Goal: Check status: Check status

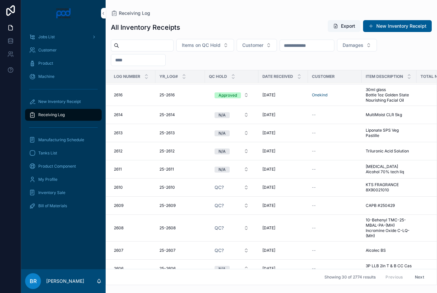
click at [421, 276] on button "Next" at bounding box center [419, 277] width 18 height 10
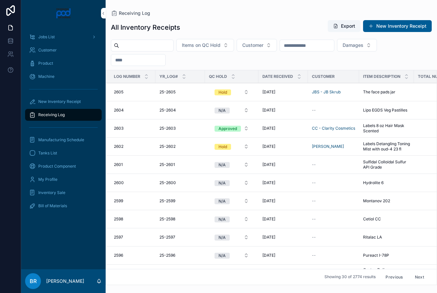
click at [382, 92] on span "The face pads jar" at bounding box center [379, 91] width 32 height 5
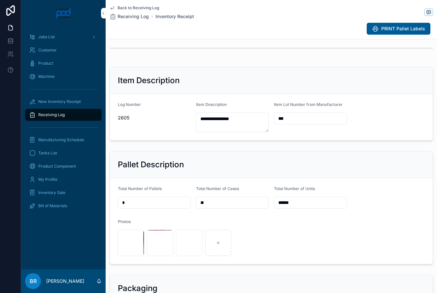
scroll to position [61, 0]
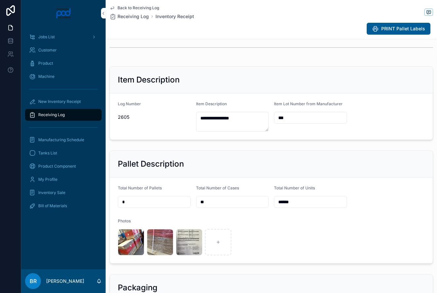
click at [188, 240] on div "image .jpg" at bounding box center [189, 242] width 26 height 26
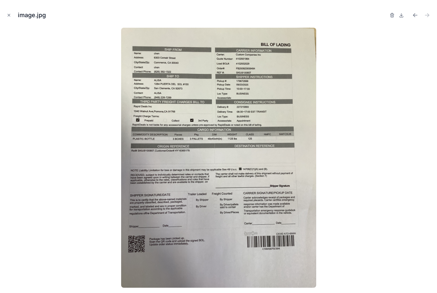
click at [9, 15] on icon "Close modal" at bounding box center [9, 15] width 5 height 5
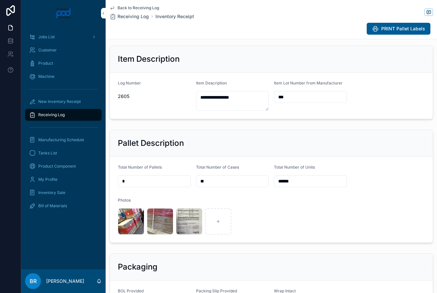
scroll to position [84, 0]
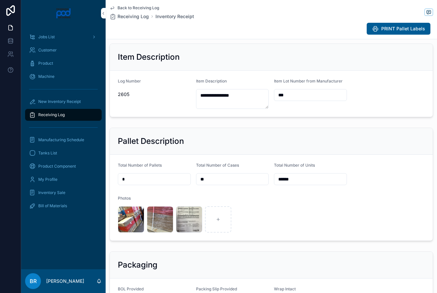
click at [129, 218] on div "image .jpg" at bounding box center [131, 219] width 26 height 26
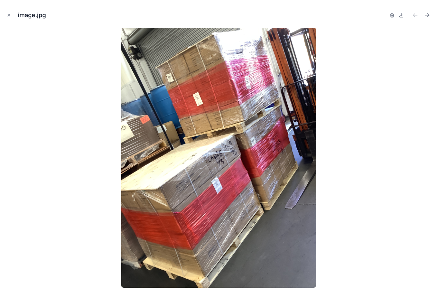
click at [8, 15] on icon "Close modal" at bounding box center [9, 15] width 5 height 5
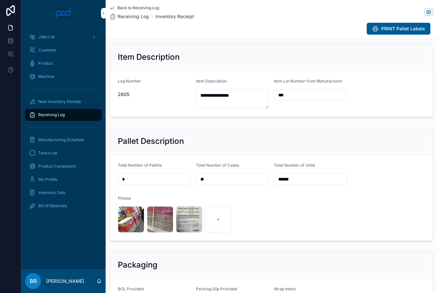
click at [159, 217] on div "image .jpg" at bounding box center [160, 219] width 26 height 26
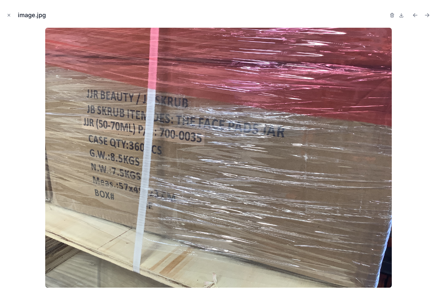
click at [9, 13] on icon "Close modal" at bounding box center [9, 15] width 5 height 5
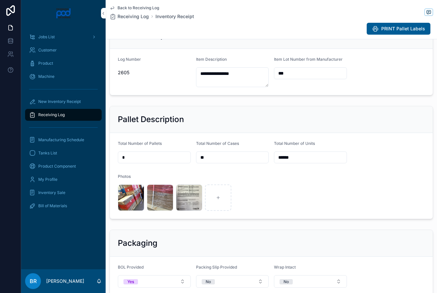
scroll to position [105, 0]
click at [131, 198] on div "image .jpg" at bounding box center [131, 198] width 26 height 26
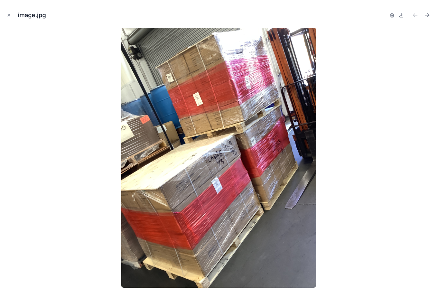
click at [9, 16] on icon "Close modal" at bounding box center [9, 15] width 5 height 5
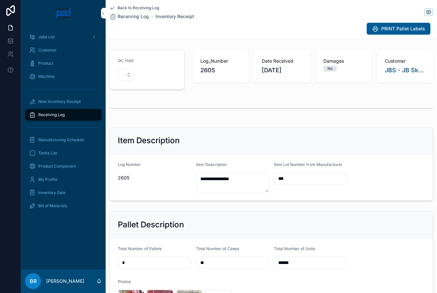
click at [52, 114] on span "Receiving Log" at bounding box center [51, 114] width 26 height 5
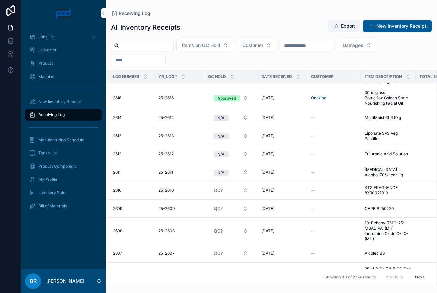
scroll to position [696, 1]
click at [419, 277] on button "Next" at bounding box center [419, 277] width 18 height 10
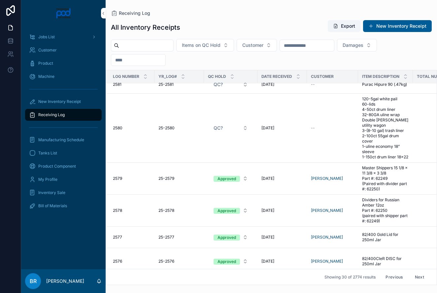
scroll to position [589, 1]
click at [419, 277] on button "Next" at bounding box center [419, 277] width 18 height 10
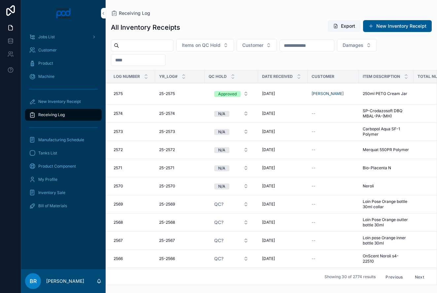
scroll to position [1, 2]
click at [375, 202] on span "Loin Pose Orange bottle 30ml collar" at bounding box center [385, 203] width 47 height 11
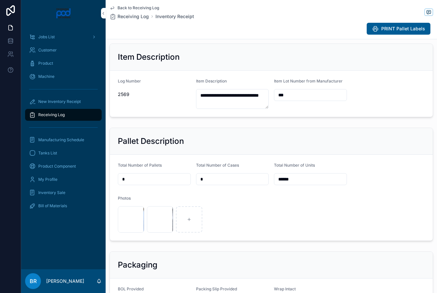
scroll to position [89, 0]
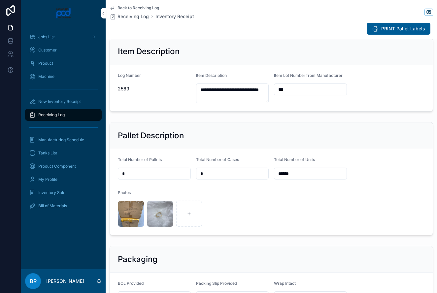
click at [136, 212] on div "image .jpg" at bounding box center [131, 214] width 26 height 26
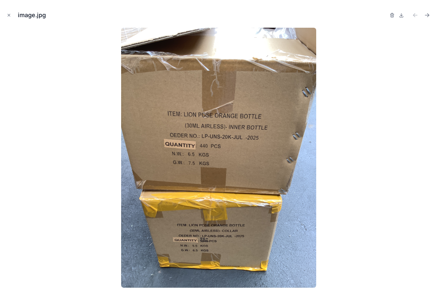
click at [8, 16] on icon "Close modal" at bounding box center [9, 15] width 5 height 5
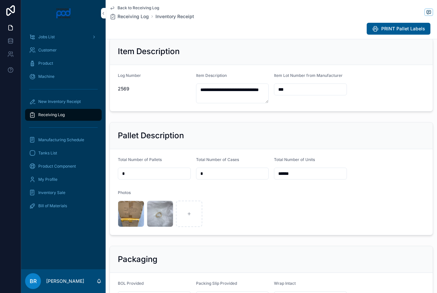
click at [159, 213] on div "image .jpg" at bounding box center [160, 214] width 26 height 26
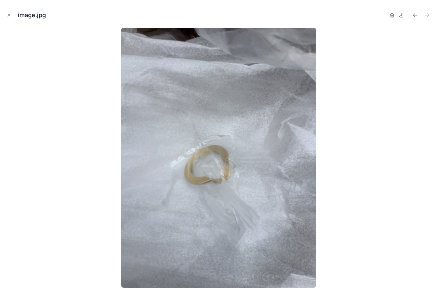
click at [9, 16] on icon "Close modal" at bounding box center [9, 15] width 5 height 5
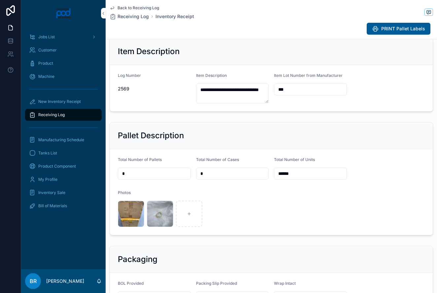
click at [128, 17] on span "Receiving Log" at bounding box center [133, 16] width 31 height 7
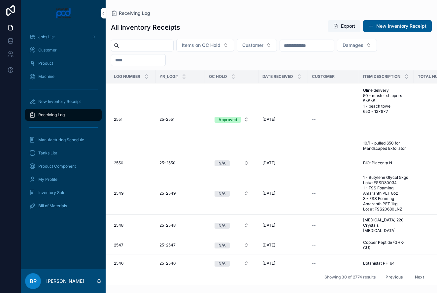
click at [421, 276] on button "Next" at bounding box center [419, 277] width 18 height 10
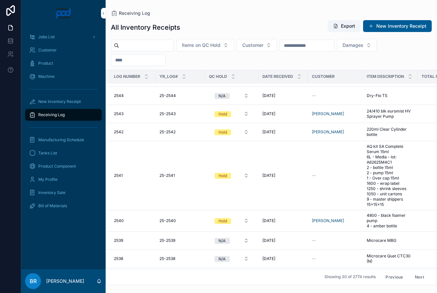
scroll to position [64, 0]
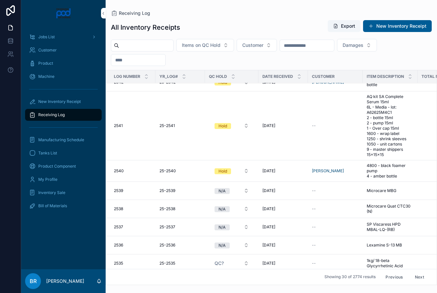
click at [246, 130] on button "Hold" at bounding box center [231, 126] width 45 height 12
click at [205, 178] on div "Approved" at bounding box center [202, 177] width 18 height 6
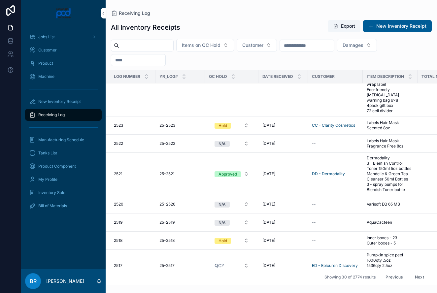
scroll to position [603, 0]
click at [247, 119] on button "Hold" at bounding box center [231, 125] width 45 height 12
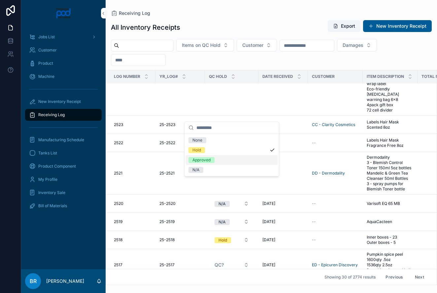
click at [205, 160] on div "Approved" at bounding box center [202, 160] width 18 height 6
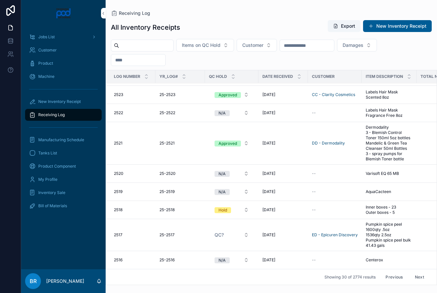
scroll to position [0, 0]
click at [420, 276] on button "Next" at bounding box center [419, 277] width 18 height 10
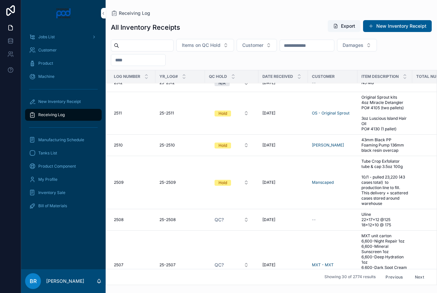
scroll to position [79, 0]
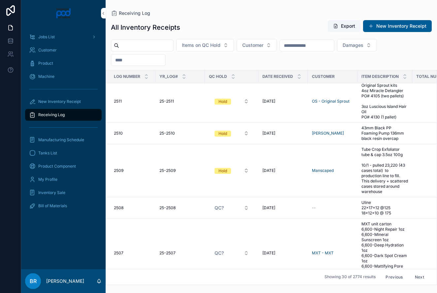
click at [246, 169] on button "Hold" at bounding box center [231, 171] width 45 height 12
click at [204, 216] on div "Approved" at bounding box center [202, 217] width 18 height 6
click at [379, 166] on span "Tube Crop Exfoliator tube & cap 3.5oz 100g 10/1 - pulled 23,220 (43 cases total…" at bounding box center [385, 171] width 47 height 48
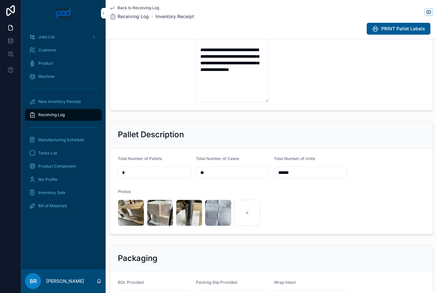
scroll to position [150, 0]
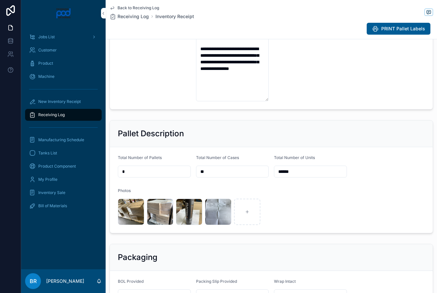
click at [215, 210] on div "image .jpg" at bounding box center [218, 212] width 26 height 26
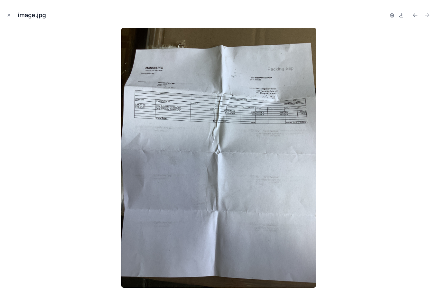
click at [8, 16] on icon "Close modal" at bounding box center [9, 15] width 2 height 2
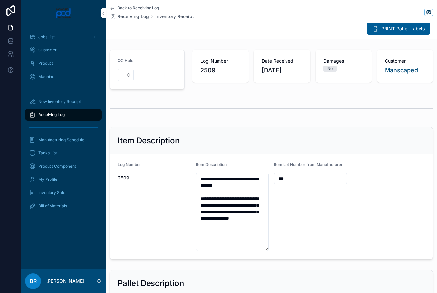
click at [133, 15] on span "Receiving Log" at bounding box center [133, 16] width 31 height 7
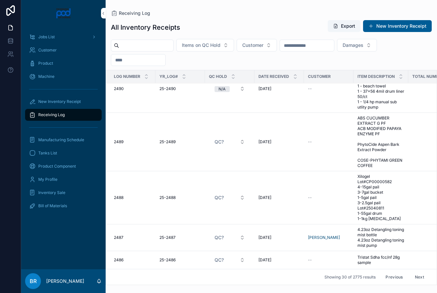
scroll to position [617, 0]
click at [420, 277] on button "Next" at bounding box center [419, 277] width 18 height 10
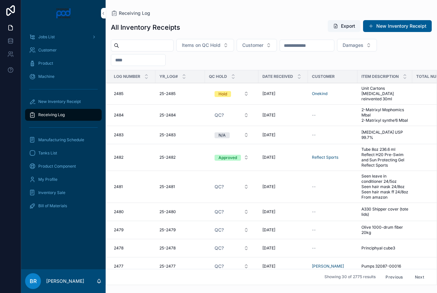
click at [247, 91] on button "Hold" at bounding box center [231, 94] width 45 height 12
click at [210, 140] on div "Approved" at bounding box center [202, 138] width 18 height 6
click at [378, 183] on span "Seen leave in conditioner 24/5oz Seen hair mask 24/8oz Seen hair mask ff 24/8oz…" at bounding box center [385, 186] width 47 height 26
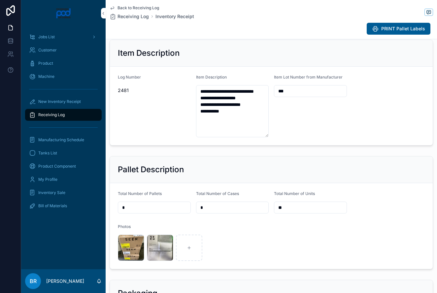
click at [145, 18] on span "Receiving Log" at bounding box center [133, 16] width 31 height 7
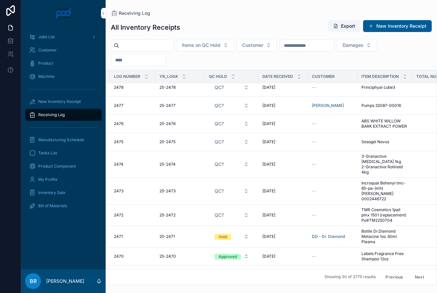
scroll to position [184, 0]
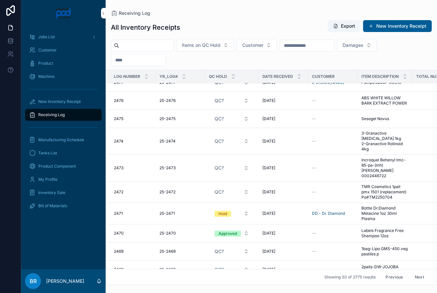
click at [381, 206] on span "Bottle Dr.Diamond Metacine 1oz 30ml Plasma" at bounding box center [385, 214] width 47 height 16
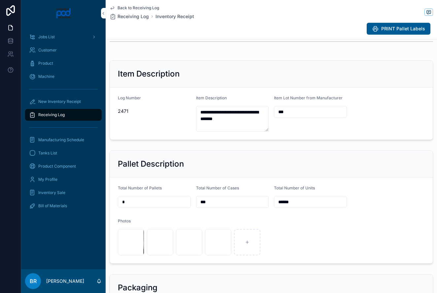
scroll to position [68, 0]
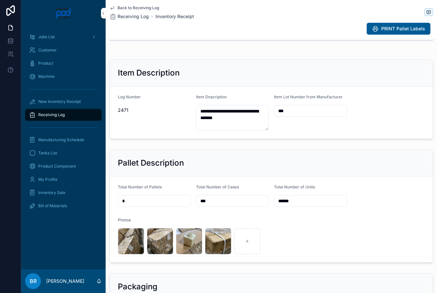
click at [217, 240] on div "image .jpg" at bounding box center [218, 241] width 26 height 26
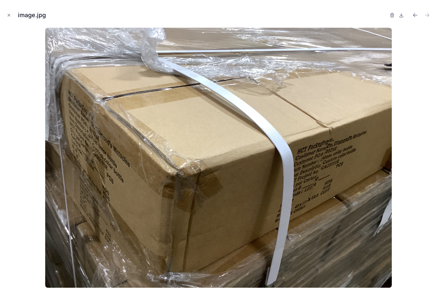
click at [10, 16] on icon "Close modal" at bounding box center [9, 15] width 5 height 5
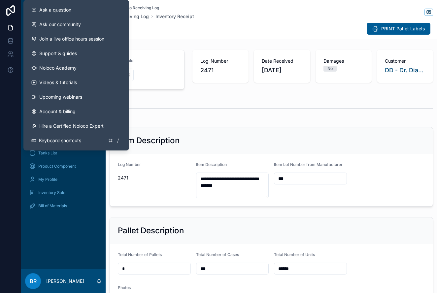
click at [138, 17] on span "Receiving Log" at bounding box center [133, 16] width 31 height 7
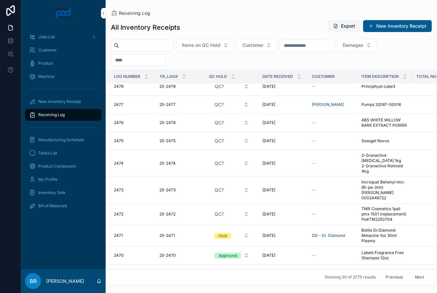
scroll to position [241, 0]
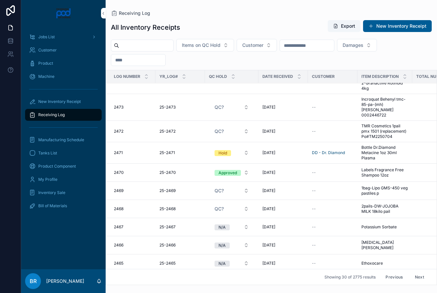
click at [245, 153] on button "Hold" at bounding box center [231, 153] width 45 height 12
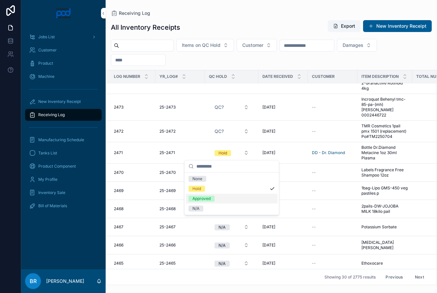
click at [195, 197] on div "Approved" at bounding box center [202, 199] width 18 height 6
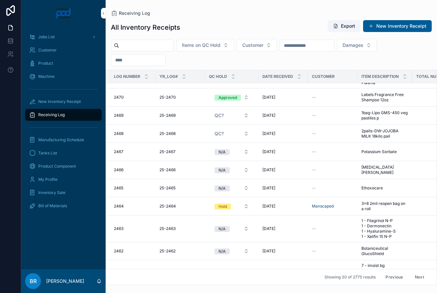
scroll to position [322, 0]
click at [390, 201] on span "3x8 2mil reopen bag on a roll" at bounding box center [385, 206] width 47 height 11
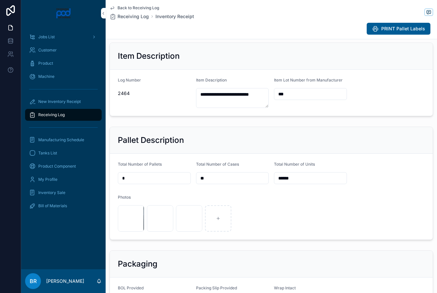
scroll to position [85, 0]
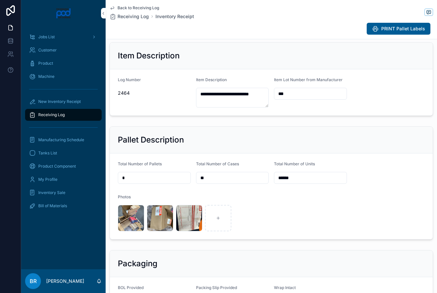
click at [131, 218] on div "image .jpg" at bounding box center [131, 218] width 26 height 26
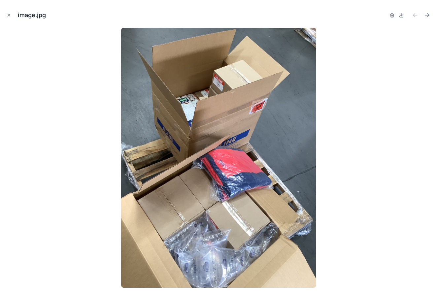
click at [10, 15] on icon "Close modal" at bounding box center [9, 15] width 5 height 5
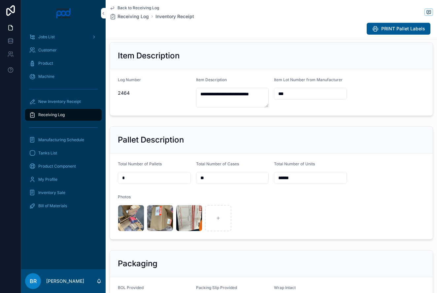
click at [134, 16] on span "Receiving Log" at bounding box center [133, 16] width 31 height 7
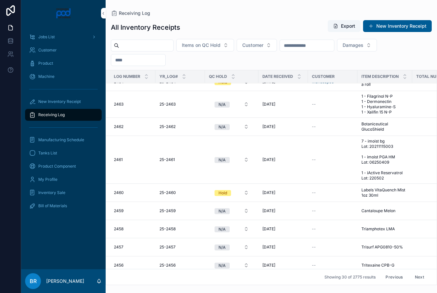
click at [420, 277] on button "Next" at bounding box center [419, 277] width 18 height 10
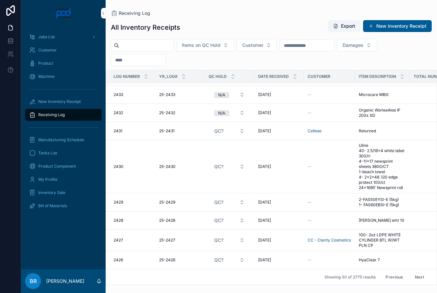
scroll to position [487, 0]
